Goal: Use online tool/utility: Utilize a website feature to perform a specific function

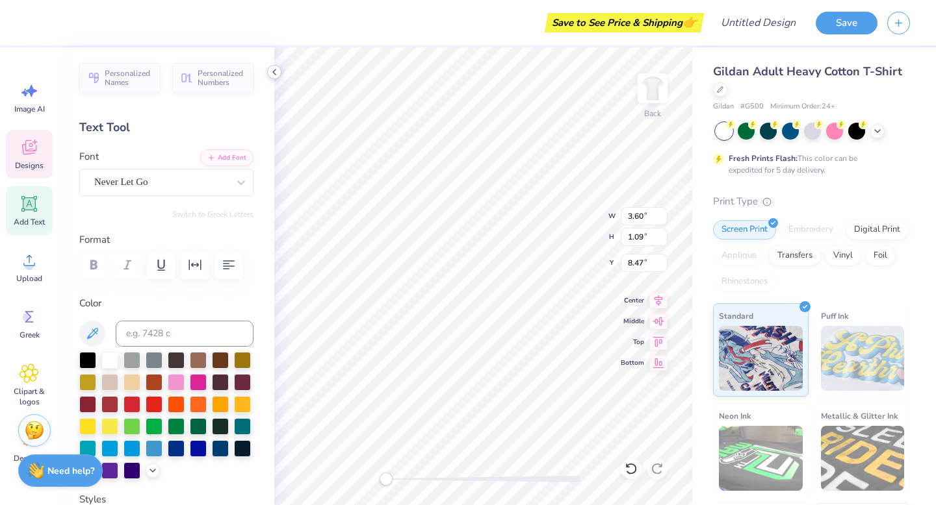
type textarea "M"
type textarea "The Walk"
type input "4.45"
type input "1.08"
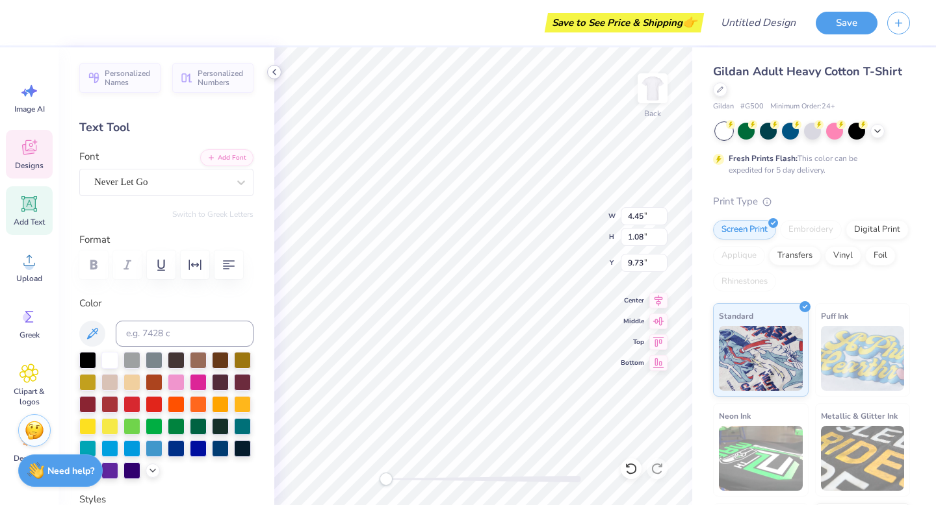
type input "9.73"
type textarea "W"
type textarea "2025"
type input "5.03"
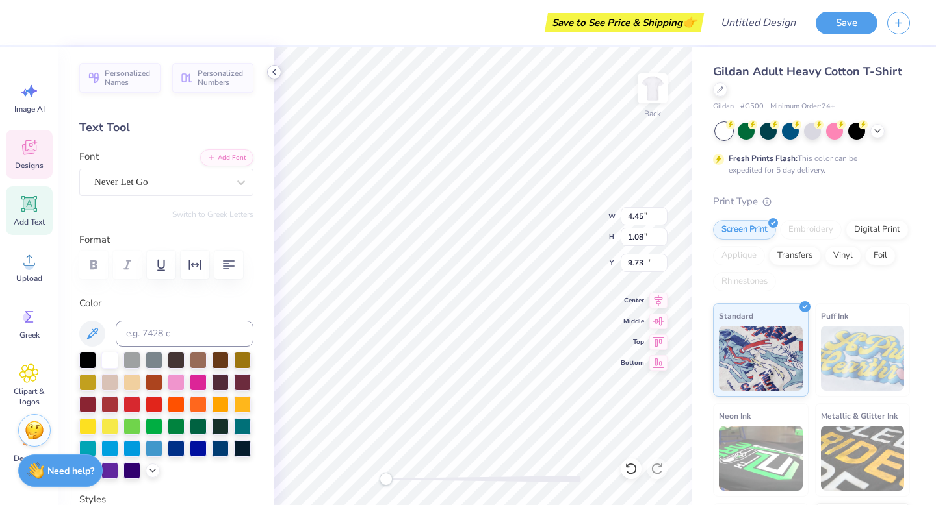
type input "1.13"
type input "11.10"
type input "4.93"
type input "1.15"
type input "8.61"
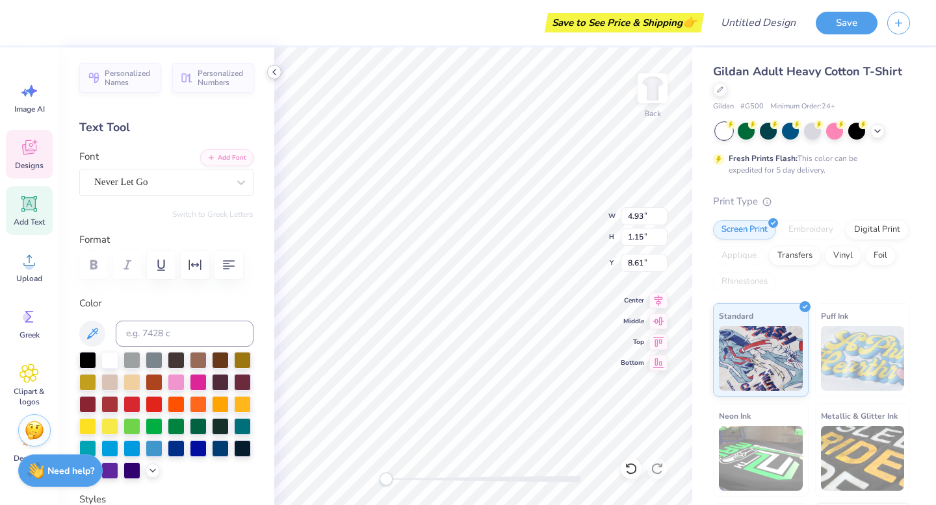
click at [568, 240] on div "Back W 4.93 4.93 " H 1.15 1.15 " Y 8.61 8.61 " Center Middle Top Bottom" at bounding box center [483, 276] width 418 height 458
type input "1.93"
type input "2.19"
type input "3.02"
click at [881, 132] on icon at bounding box center [877, 130] width 10 height 10
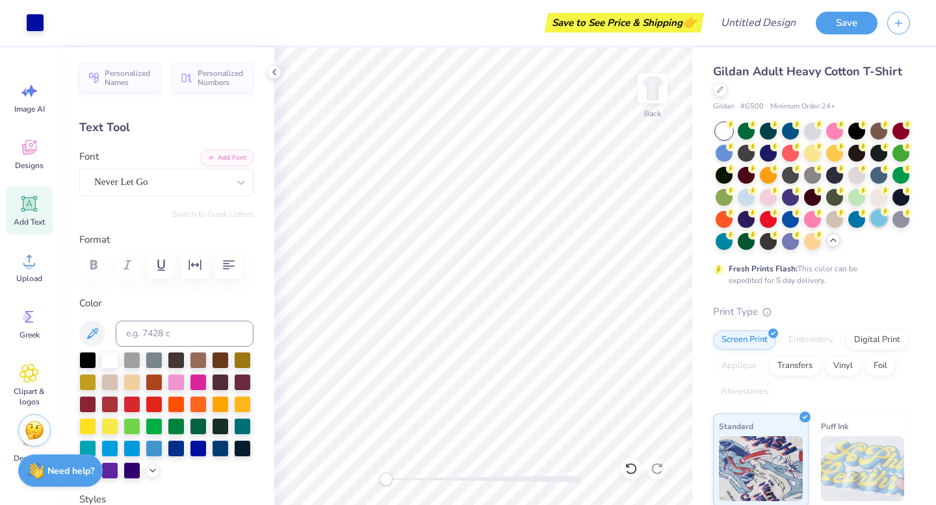
click at [878, 227] on div at bounding box center [812, 186] width 194 height 127
click at [879, 222] on div at bounding box center [878, 218] width 17 height 17
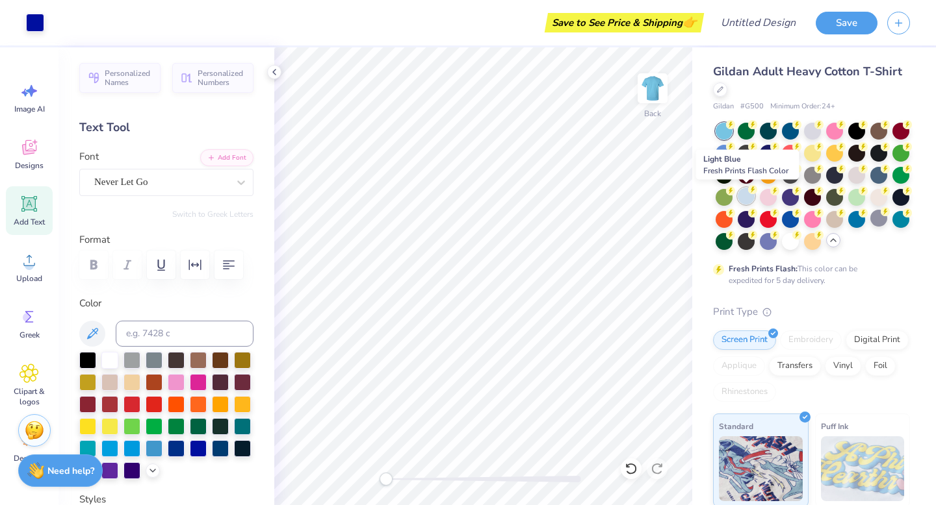
click at [741, 196] on div at bounding box center [745, 196] width 17 height 17
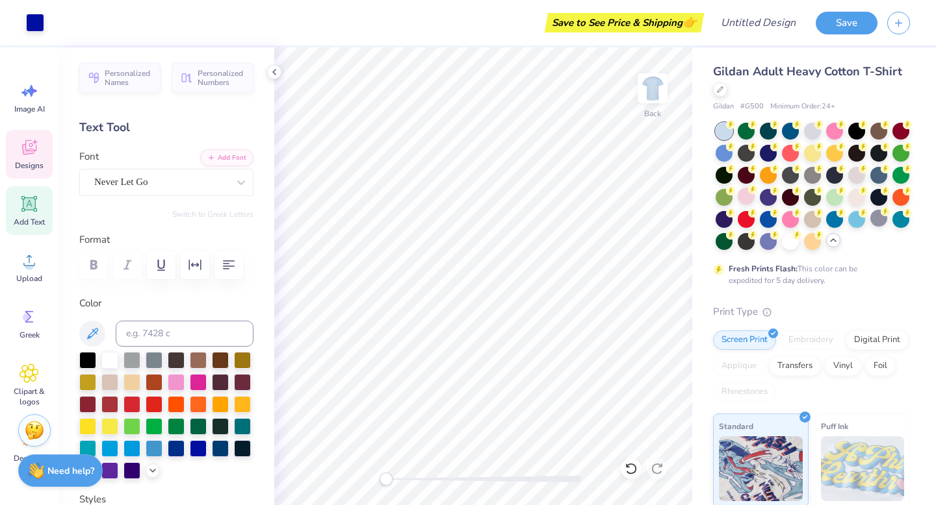
click at [39, 147] on div "Designs" at bounding box center [29, 154] width 47 height 49
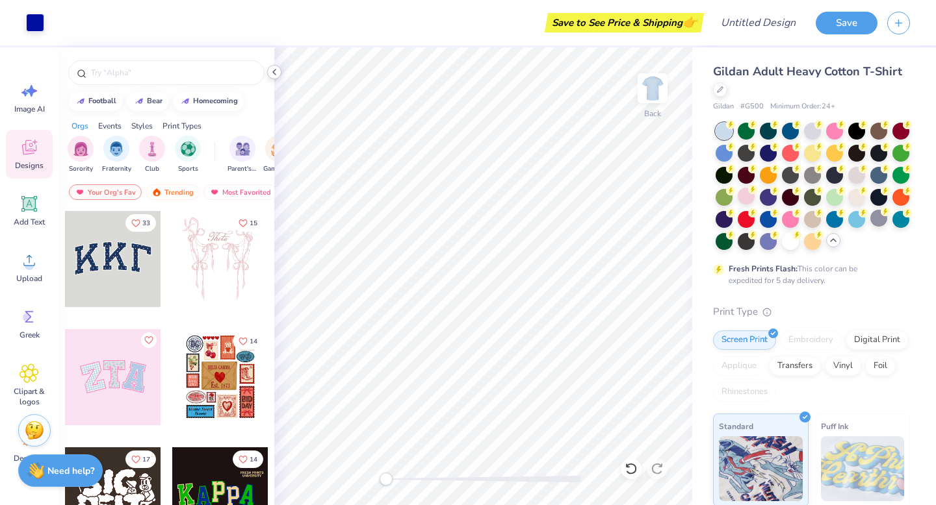
click at [276, 71] on icon at bounding box center [274, 72] width 10 height 10
